Goal: Task Accomplishment & Management: Manage account settings

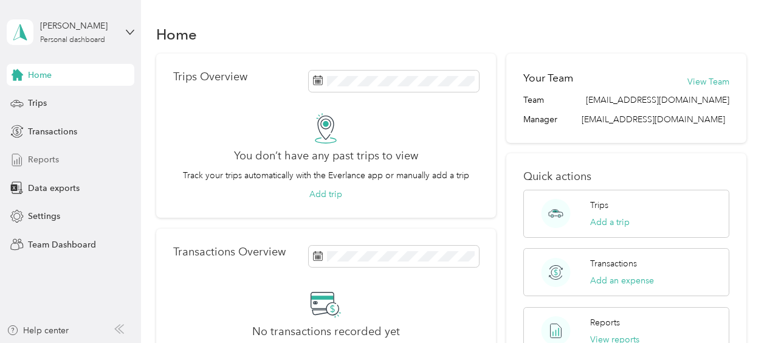
click at [45, 162] on span "Reports" at bounding box center [43, 159] width 31 height 13
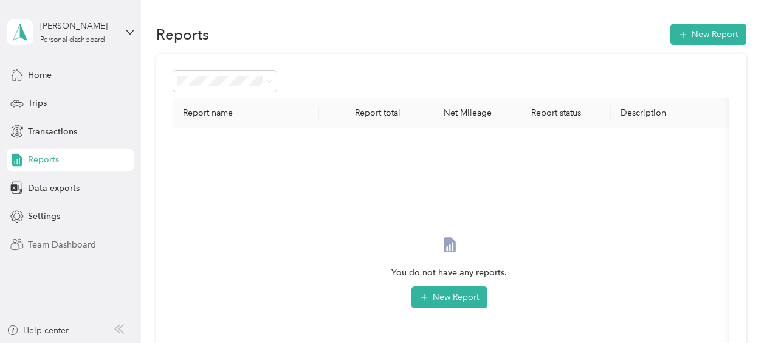
click at [49, 242] on span "Team Dashboard" at bounding box center [62, 244] width 68 height 13
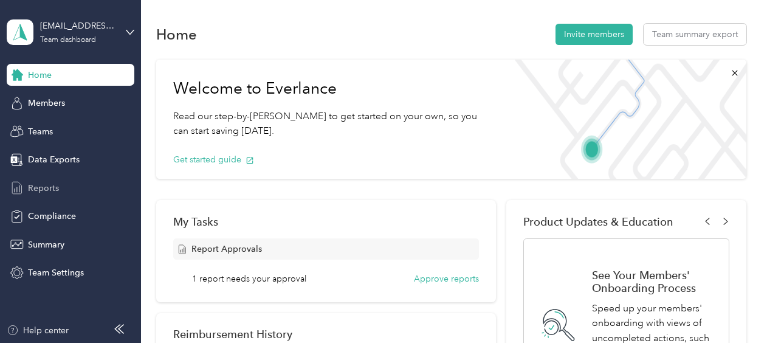
click at [36, 187] on span "Reports" at bounding box center [43, 188] width 31 height 13
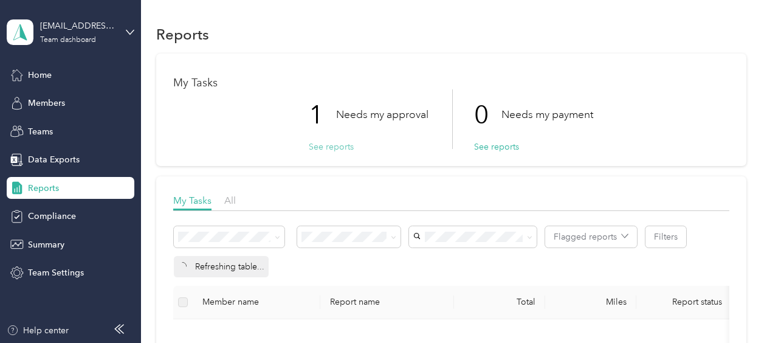
click at [324, 146] on button "See reports" at bounding box center [331, 146] width 45 height 13
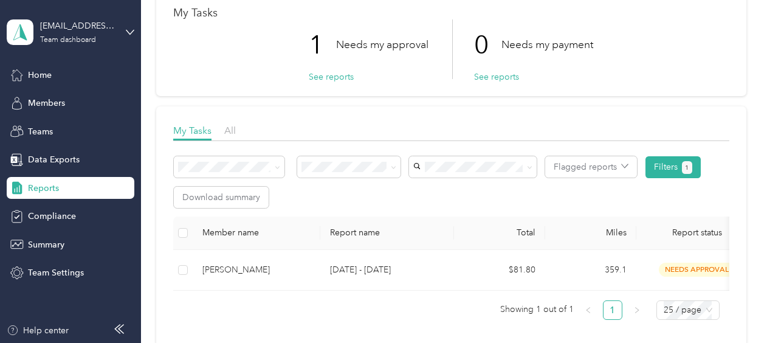
scroll to position [115, 0]
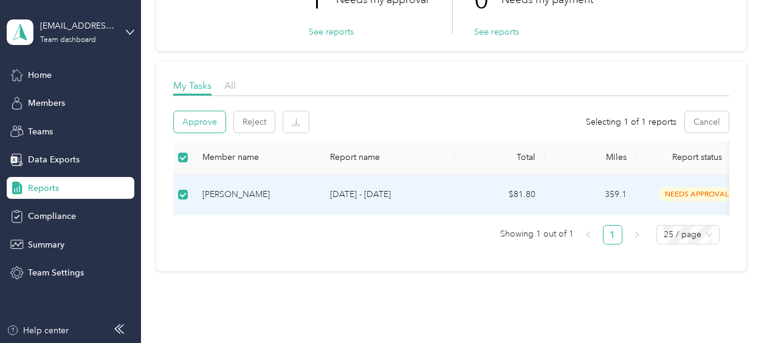
click at [200, 124] on button "Approve" at bounding box center [200, 121] width 52 height 21
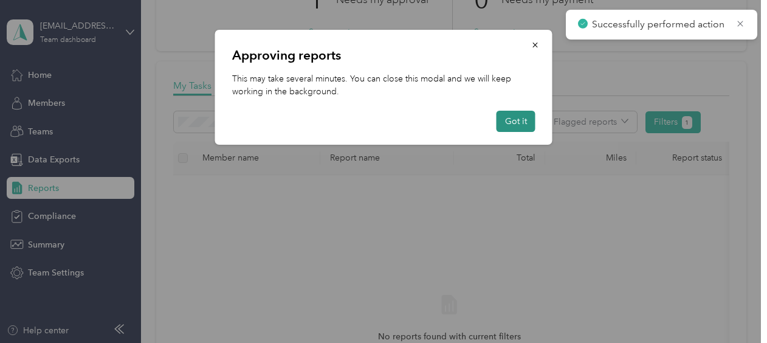
click at [514, 123] on button "Got it" at bounding box center [515, 121] width 39 height 21
